Goal: Task Accomplishment & Management: Use online tool/utility

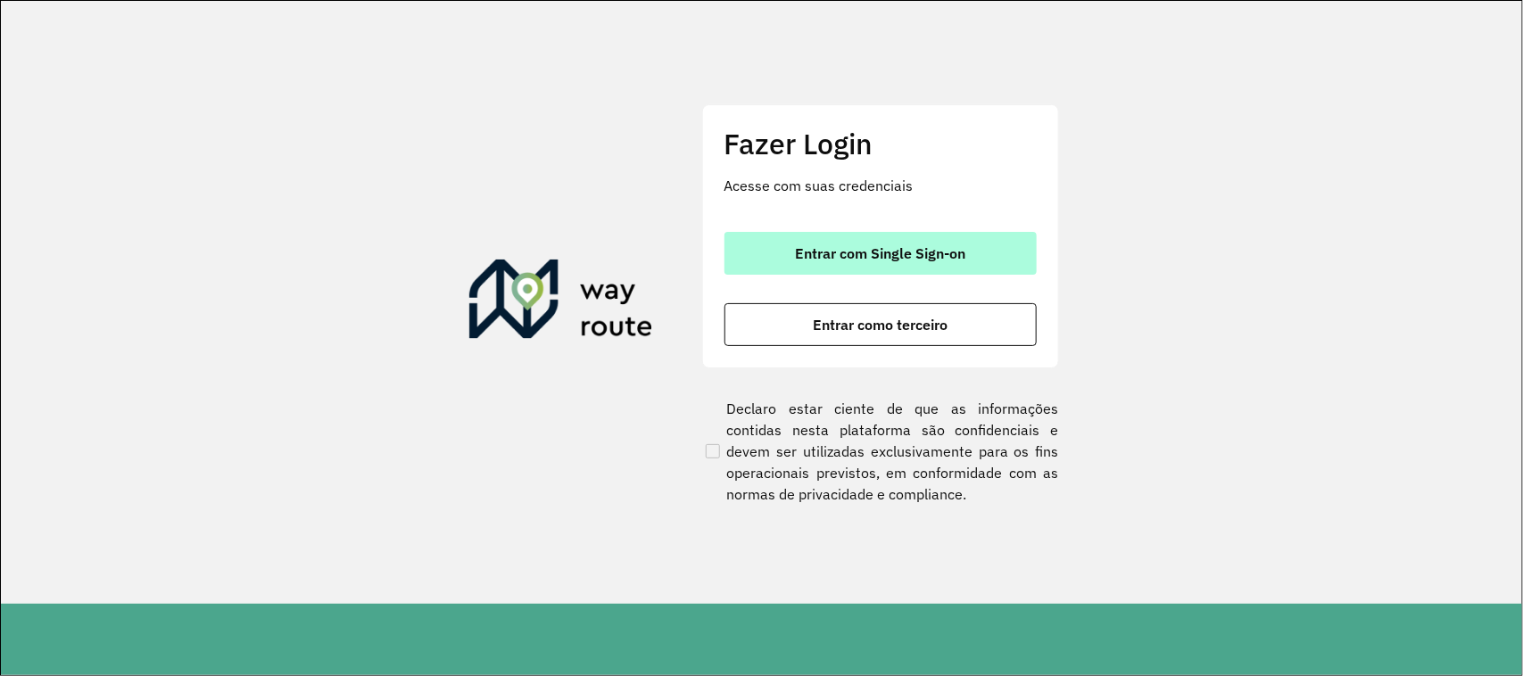
click at [822, 256] on span "Entrar com Single Sign-on" at bounding box center [880, 253] width 170 height 14
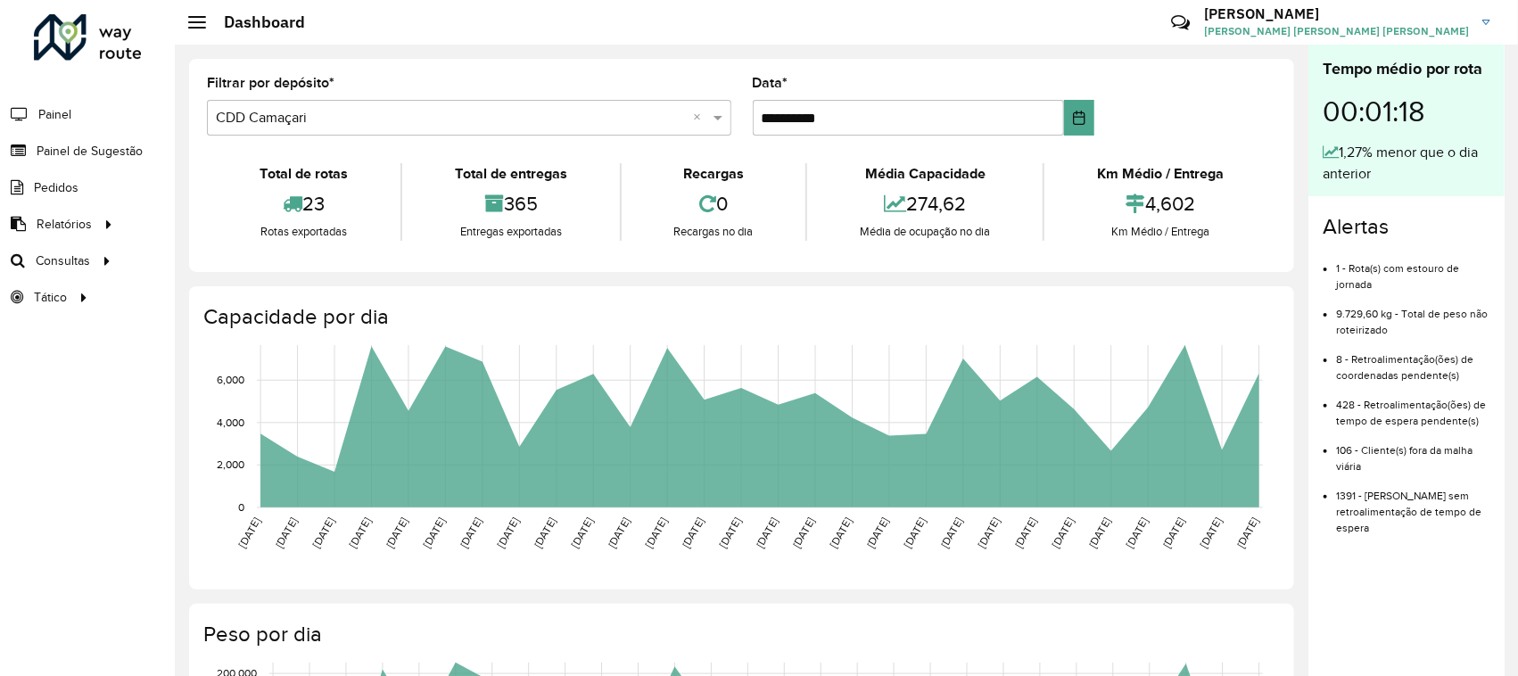
drag, startPoint x: 642, startPoint y: 211, endPoint x: 846, endPoint y: 82, distance: 241.0
click at [0, 0] on link "Romaneio" at bounding box center [0, 0] width 0 height 0
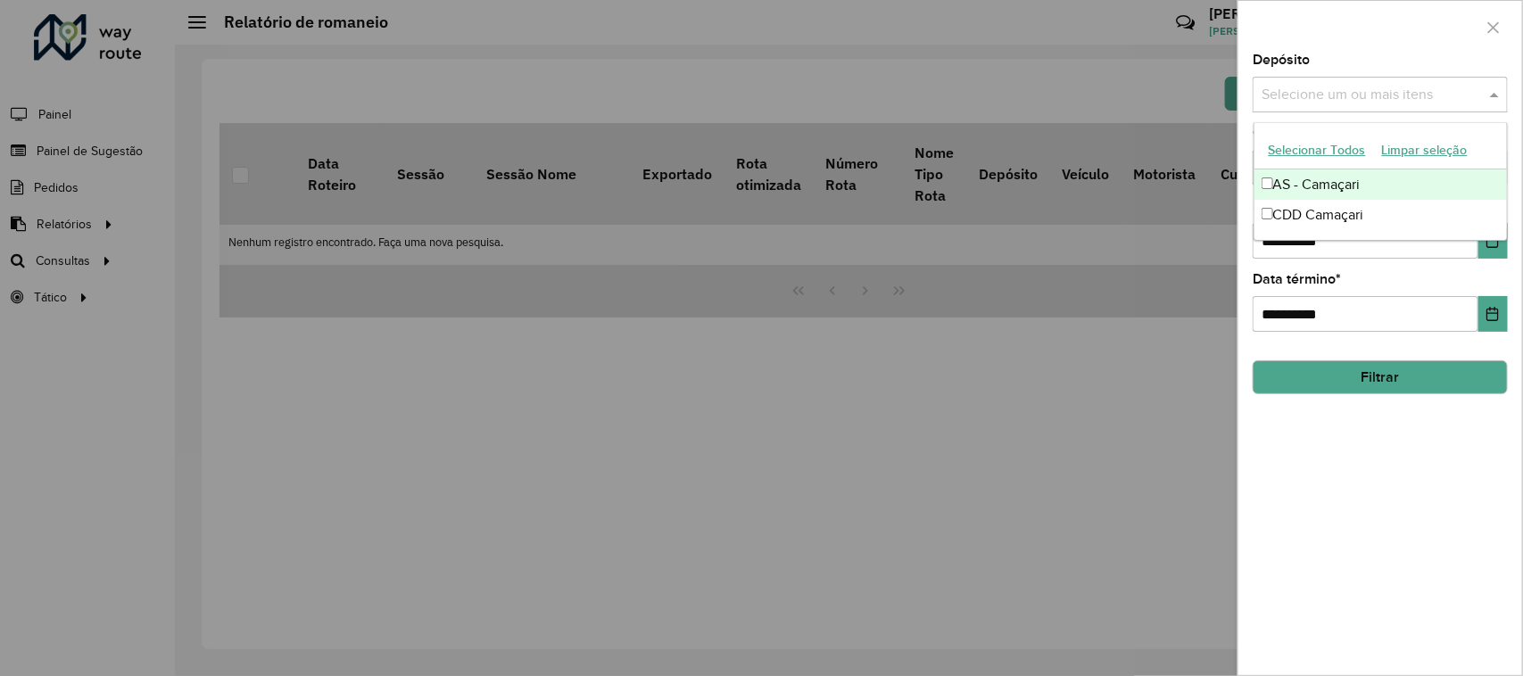
click at [1417, 95] on input "text" at bounding box center [1371, 95] width 228 height 21
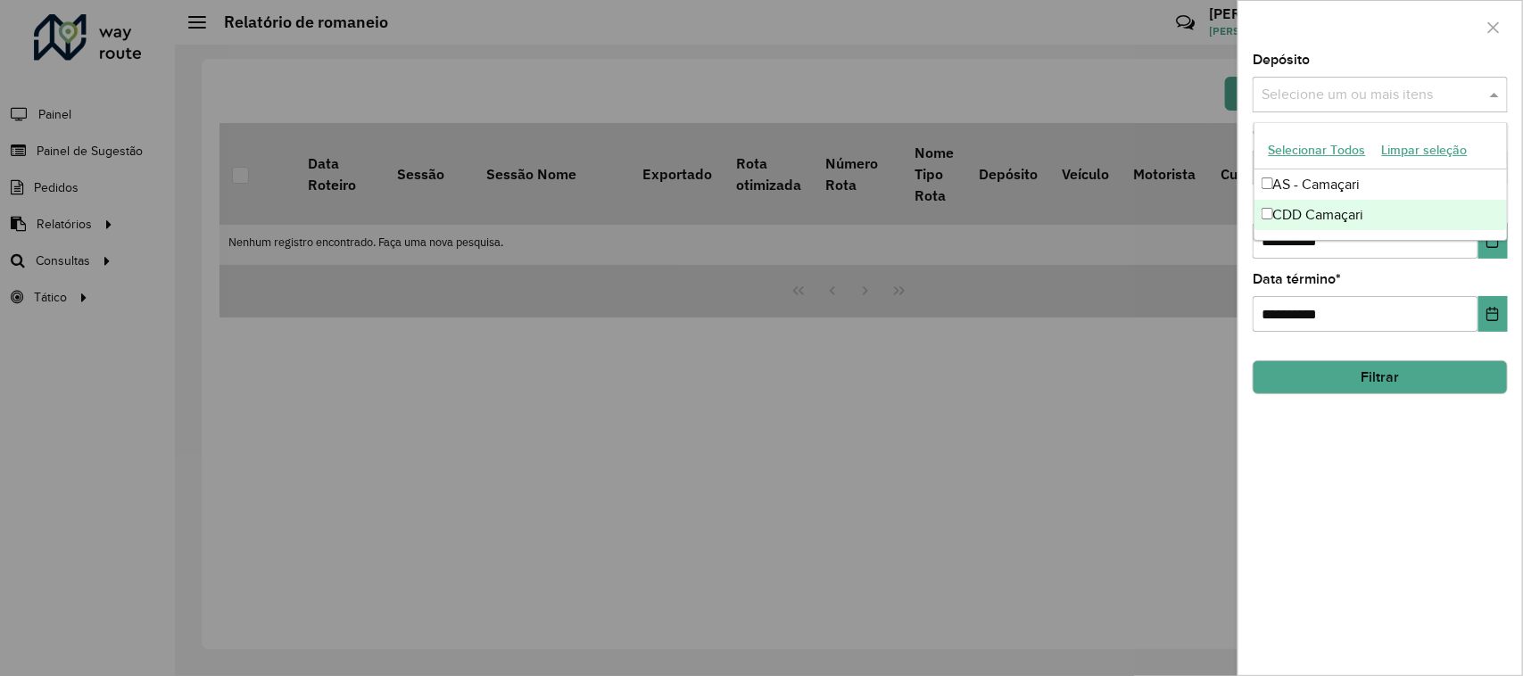
click at [1316, 214] on div "CDD Camaçari" at bounding box center [1380, 215] width 253 height 30
click at [1505, 257] on button "Choose Date" at bounding box center [1492, 241] width 29 height 36
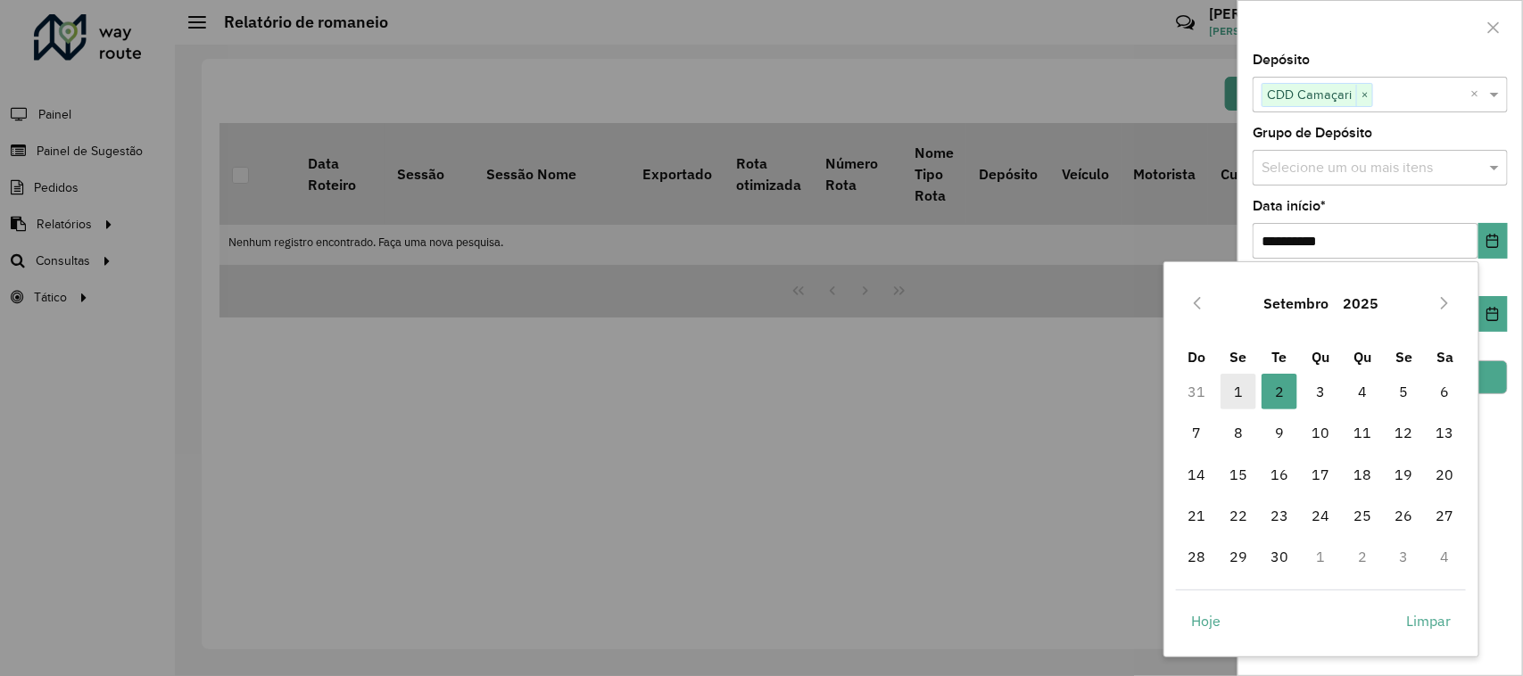
click at [1238, 391] on span "1" at bounding box center [1238, 392] width 36 height 36
type input "**********"
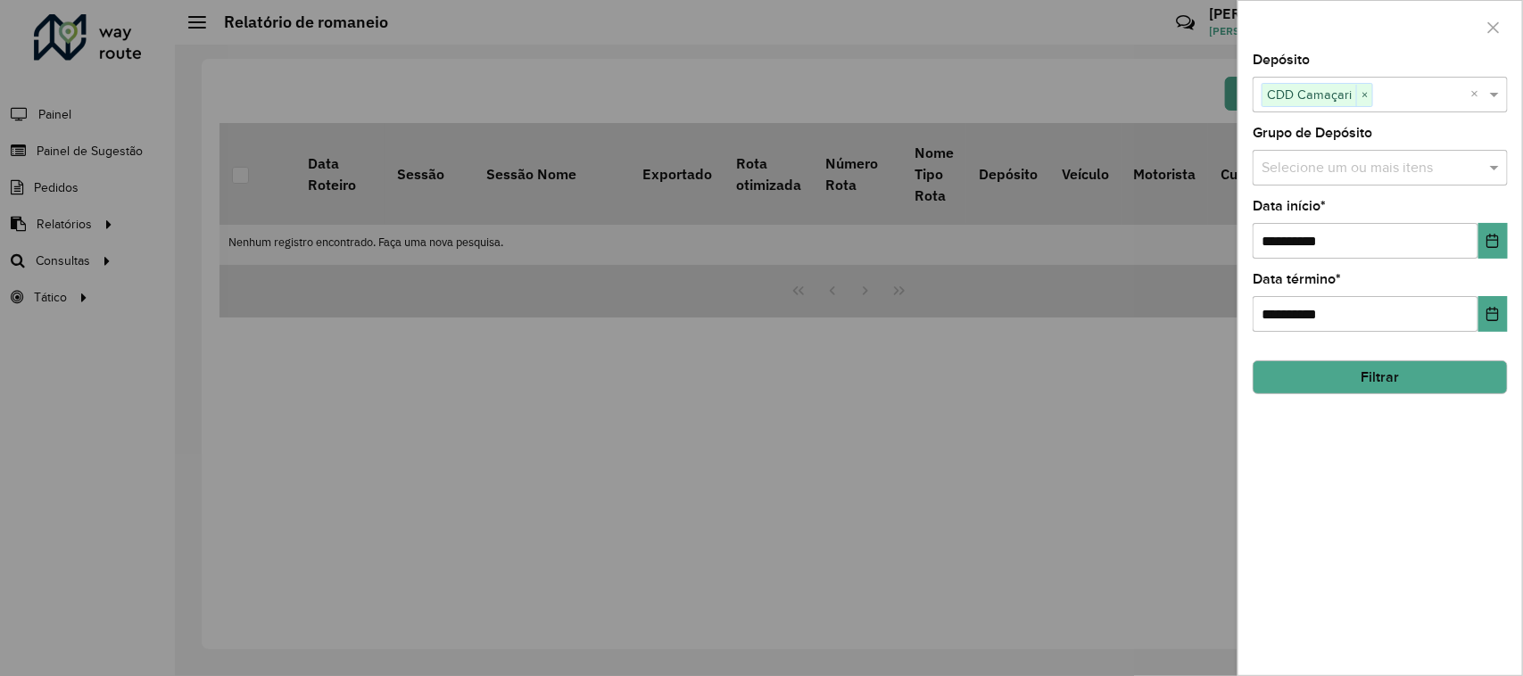
click at [1403, 394] on button "Filtrar" at bounding box center [1379, 377] width 255 height 34
